Goal: Unclear

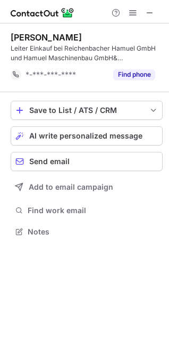
scroll to position [224, 169]
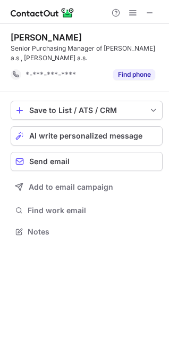
scroll to position [224, 169]
click at [149, 14] on span at bounding box center [150, 13] width 9 height 9
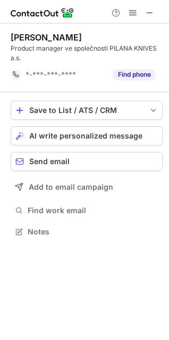
scroll to position [241, 169]
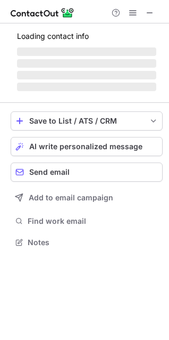
scroll to position [241, 169]
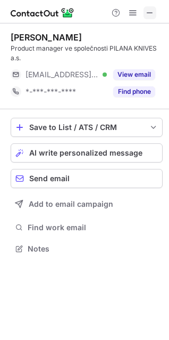
click at [152, 12] on span at bounding box center [150, 13] width 9 height 9
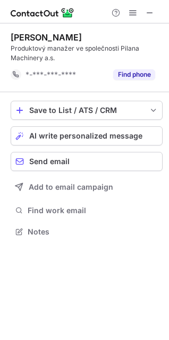
scroll to position [224, 169]
click at [148, 14] on span at bounding box center [150, 13] width 9 height 9
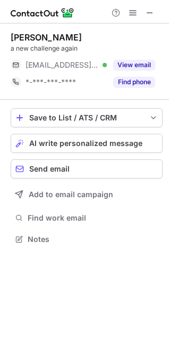
scroll to position [5, 5]
